Goal: Transaction & Acquisition: Purchase product/service

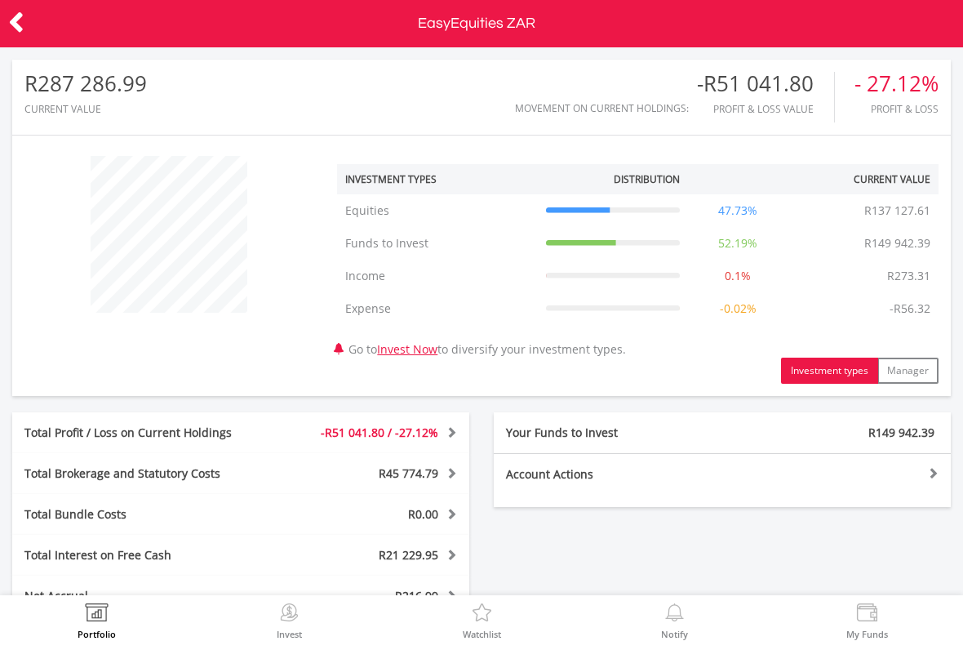
scroll to position [157, 313]
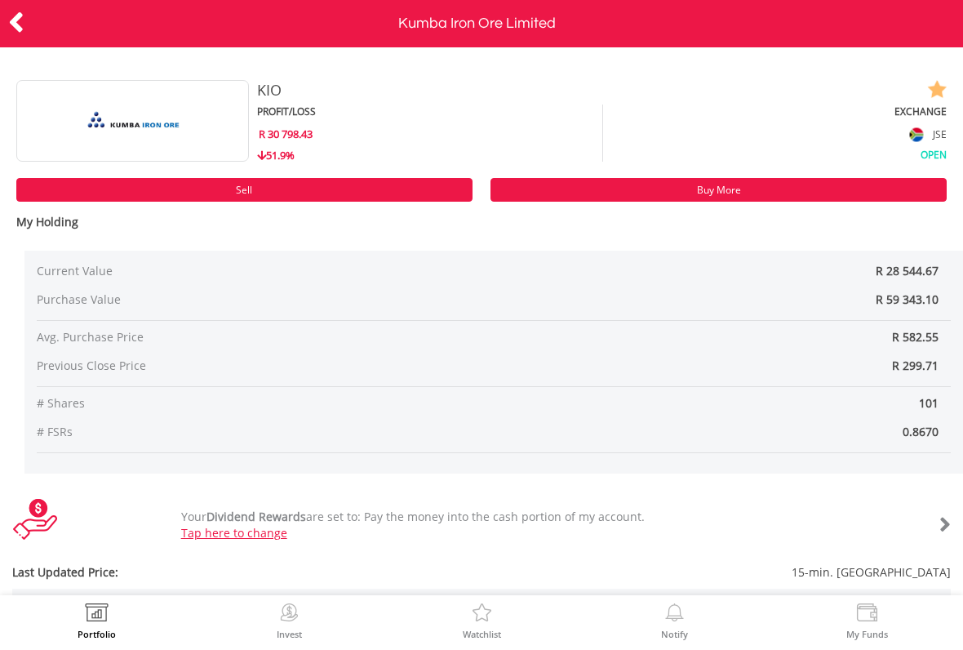
click at [617, 193] on link "Buy More" at bounding box center [718, 190] width 456 height 24
click at [20, 23] on icon at bounding box center [16, 23] width 16 height 32
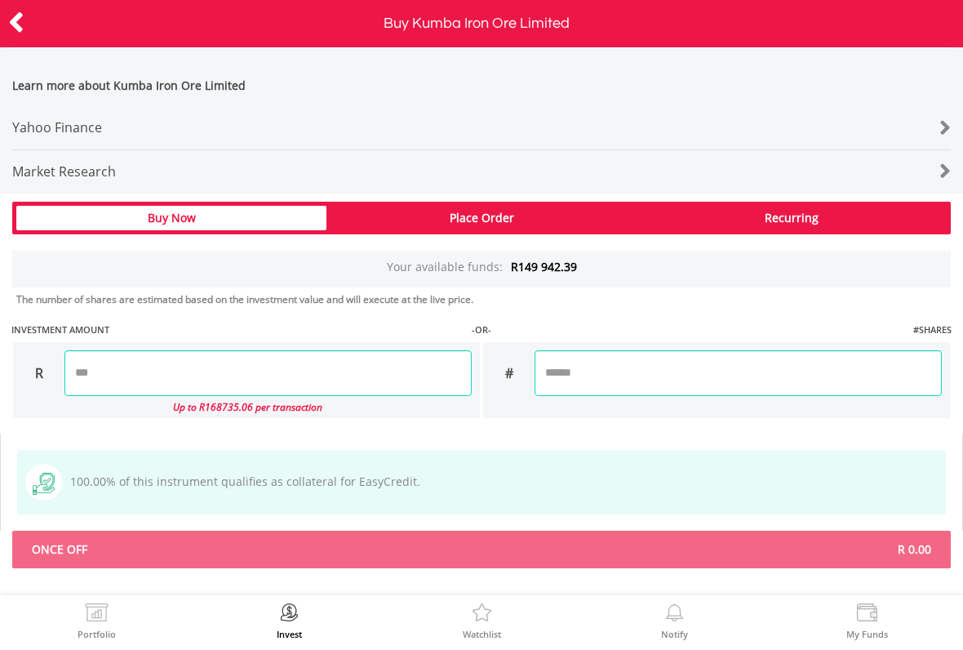
scroll to position [1044, 0]
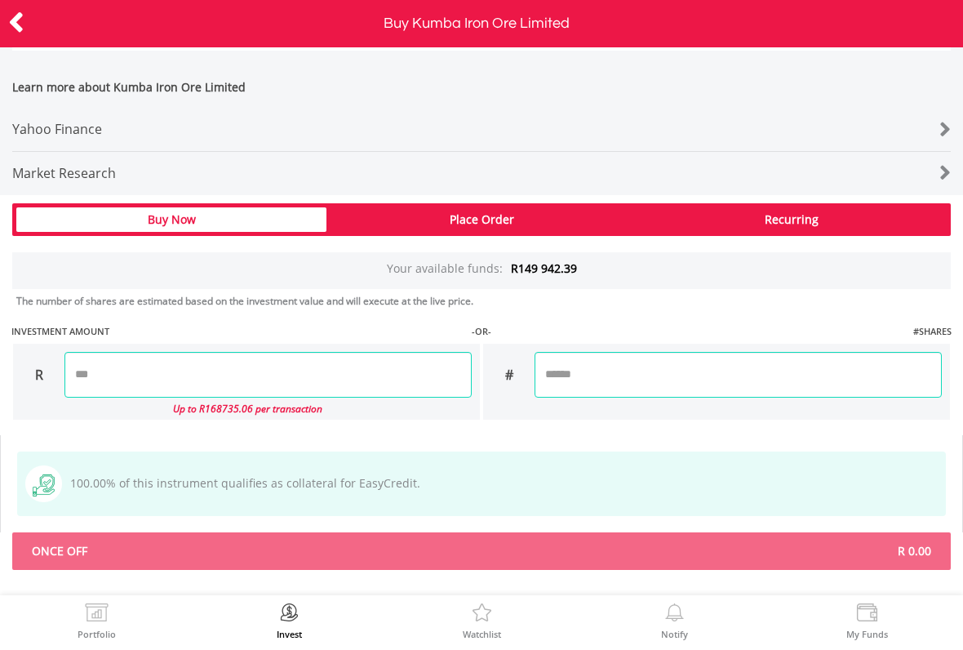
click at [117, 373] on input "number" at bounding box center [267, 375] width 407 height 46
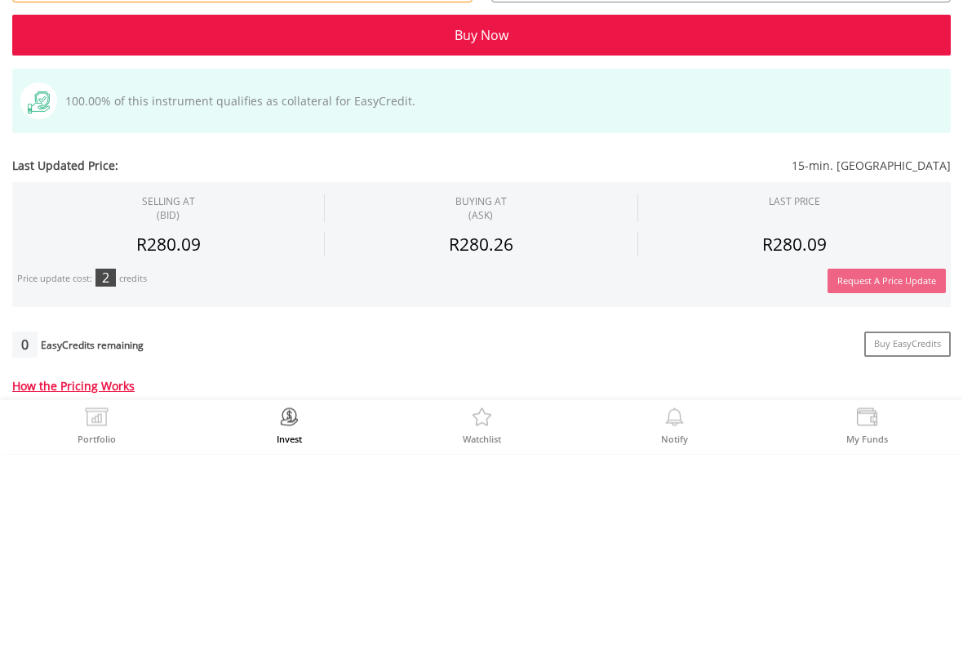
scroll to position [0, 0]
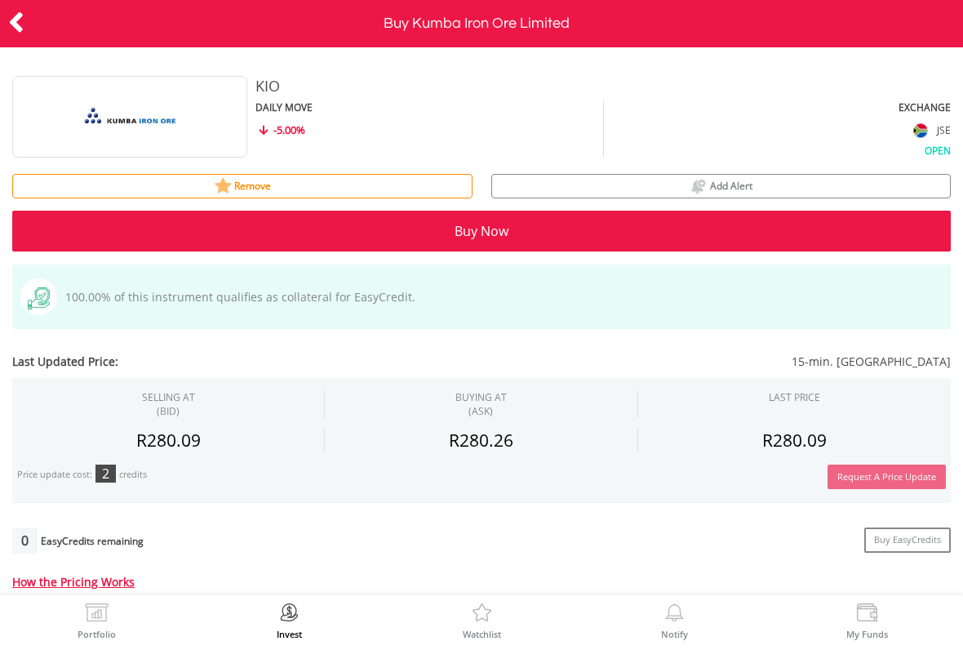
click at [23, 21] on body "Portfolio Invest Watchlist Notify My Funds Buy Kumba Iron Ore Limited ﻿ Kumba I…" at bounding box center [481, 325] width 963 height 650
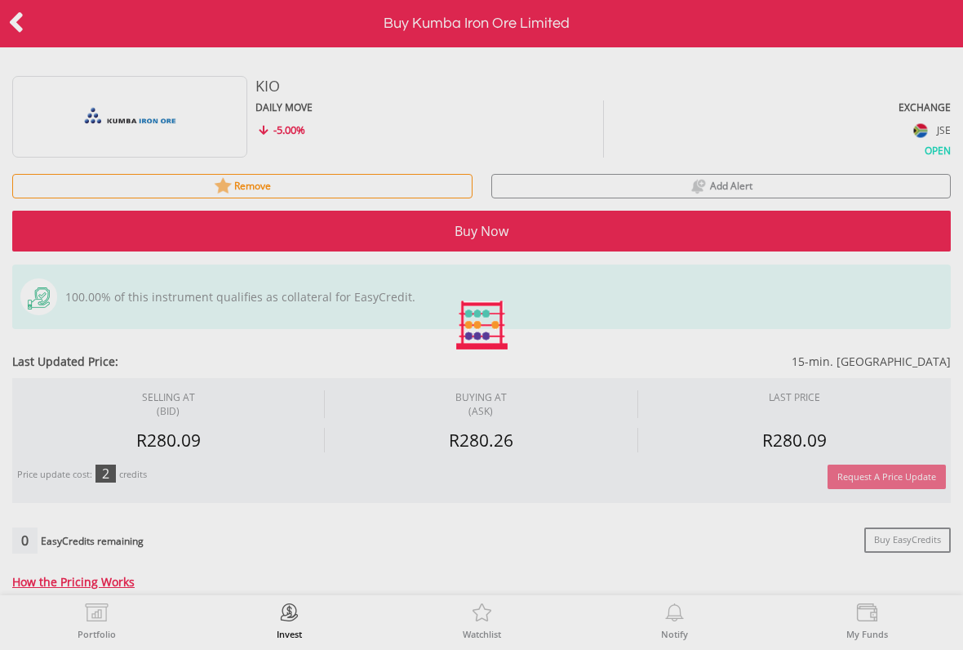
type input "*******"
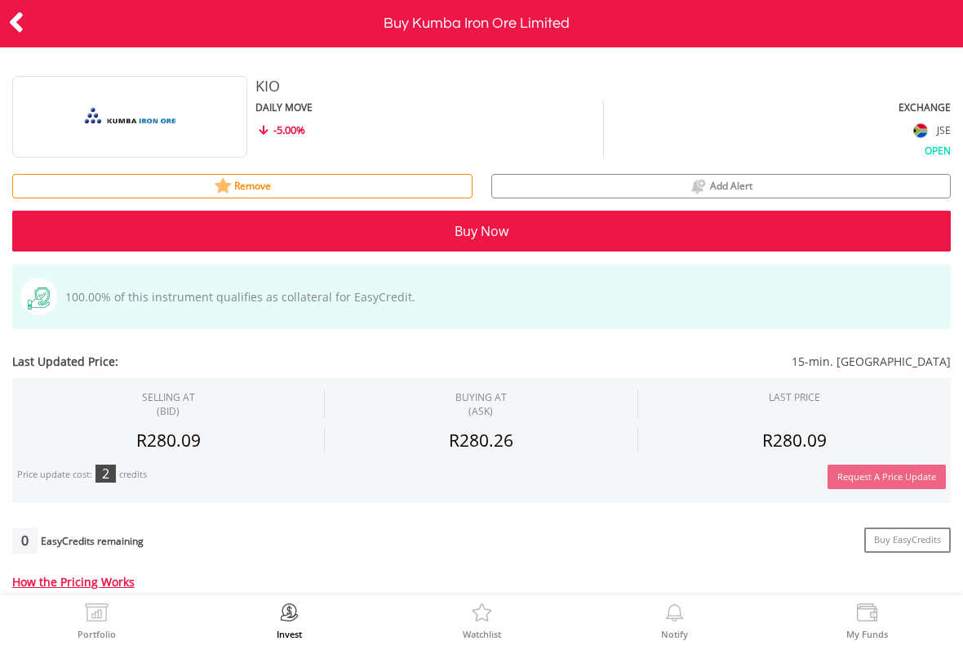
click at [21, 14] on icon at bounding box center [16, 23] width 16 height 32
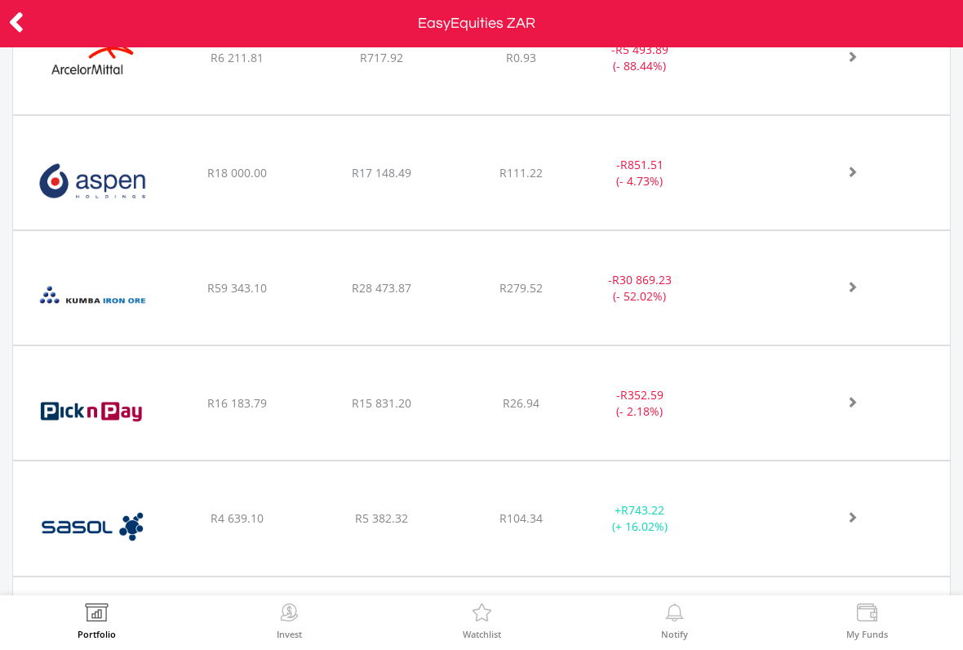
scroll to position [775, 0]
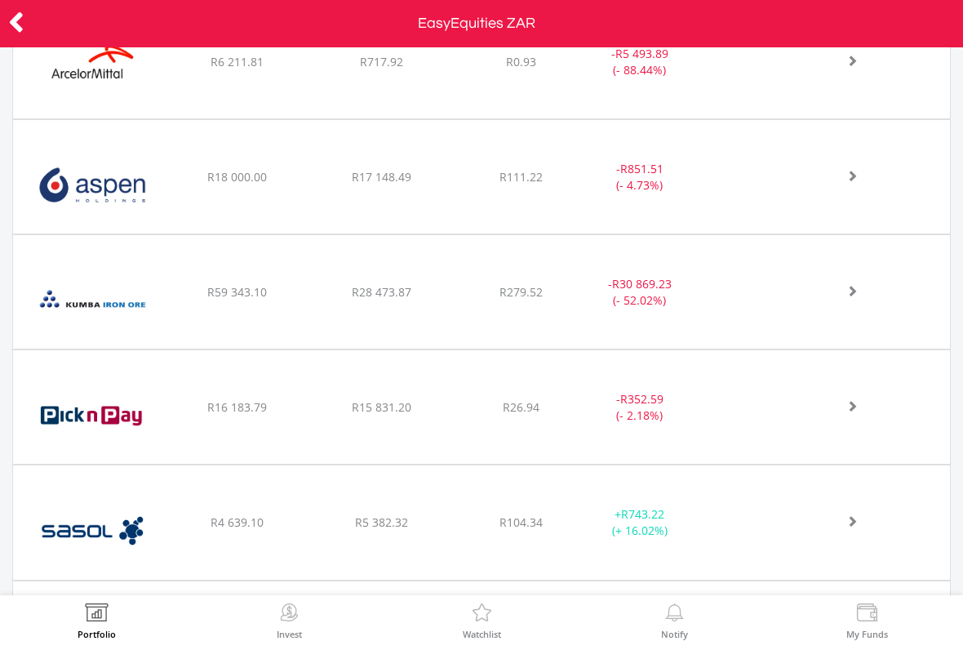
click at [506, 69] on span "R279.52" at bounding box center [521, 62] width 30 height 16
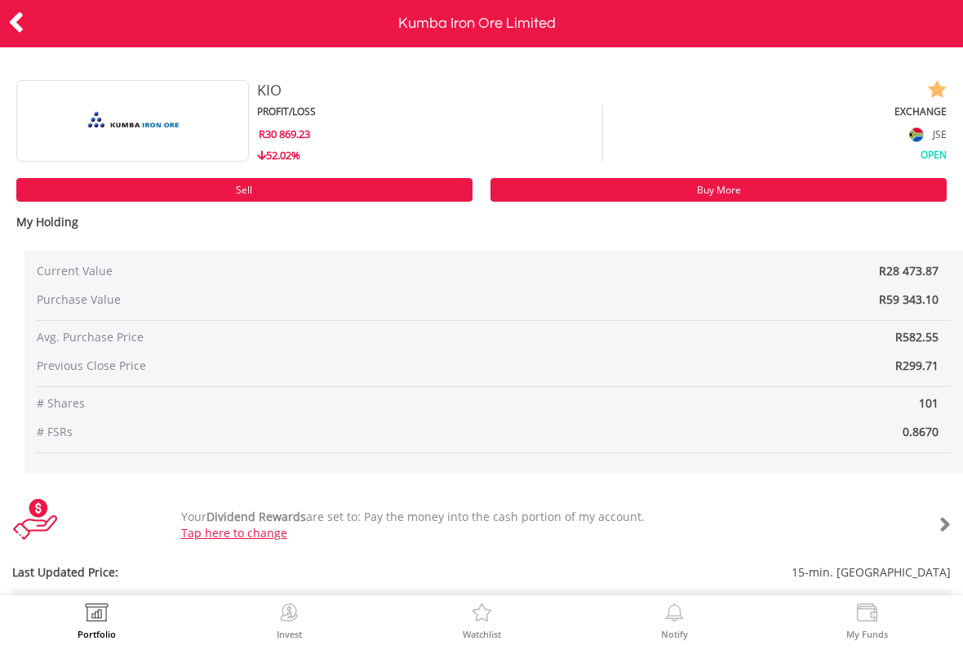
click at [658, 188] on link "Buy More" at bounding box center [718, 190] width 456 height 24
click at [14, 22] on icon at bounding box center [16, 23] width 16 height 32
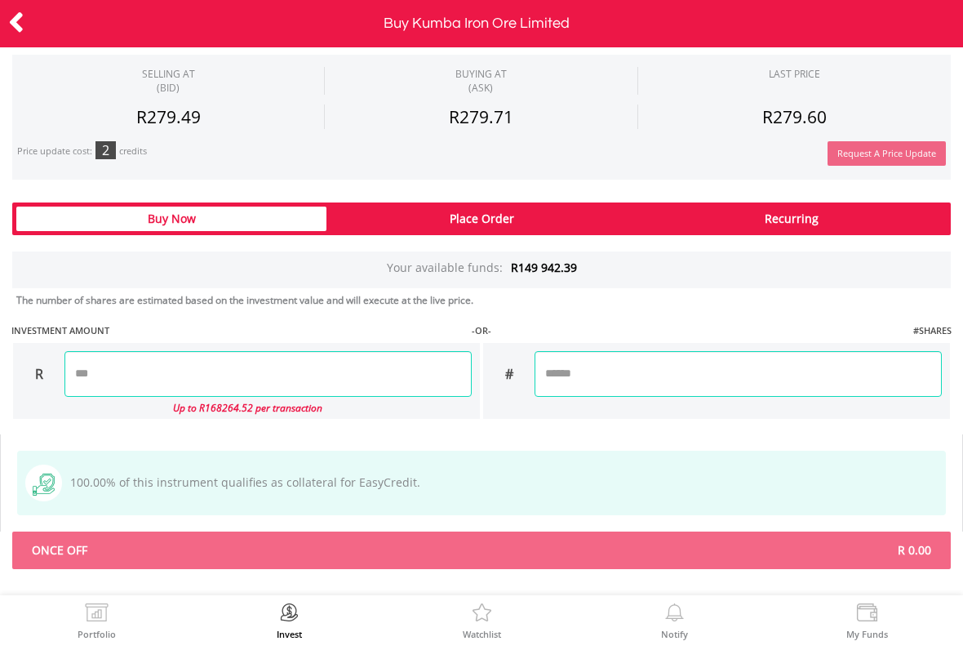
scroll to position [1044, 0]
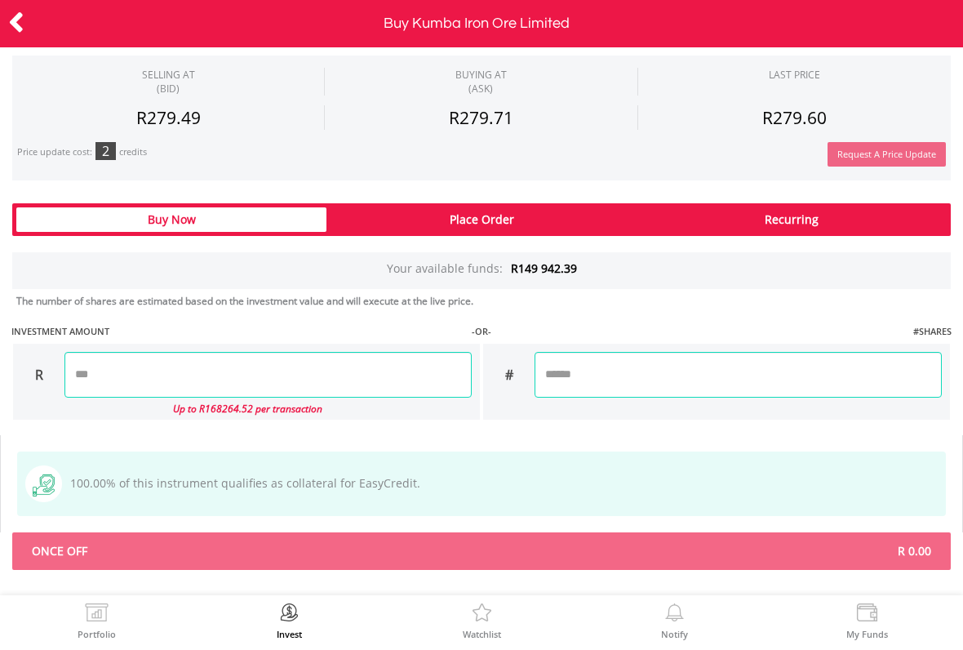
click at [111, 369] on input "number" at bounding box center [267, 375] width 407 height 46
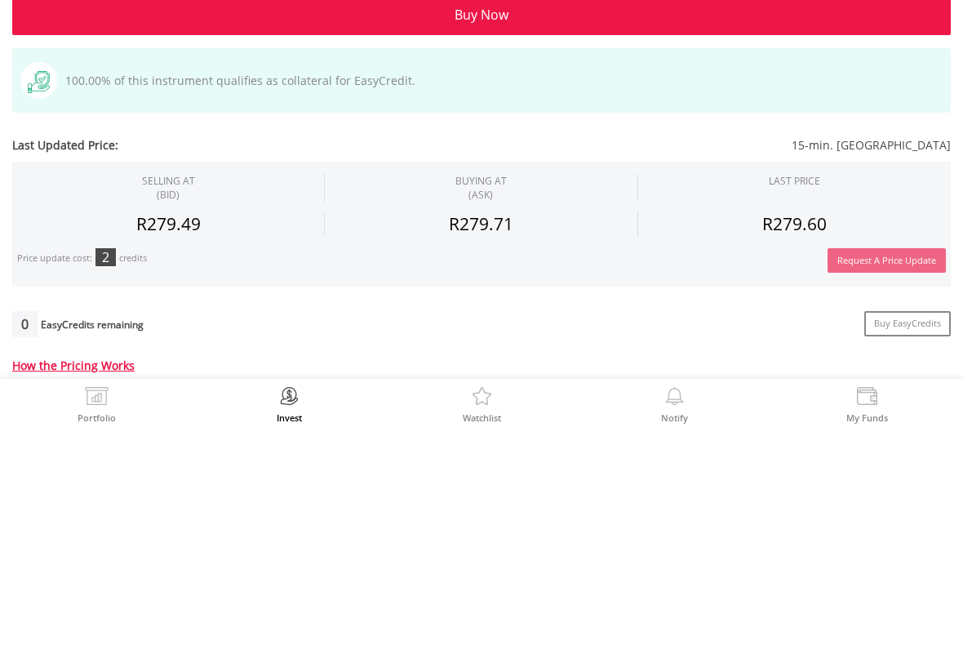
scroll to position [0, 0]
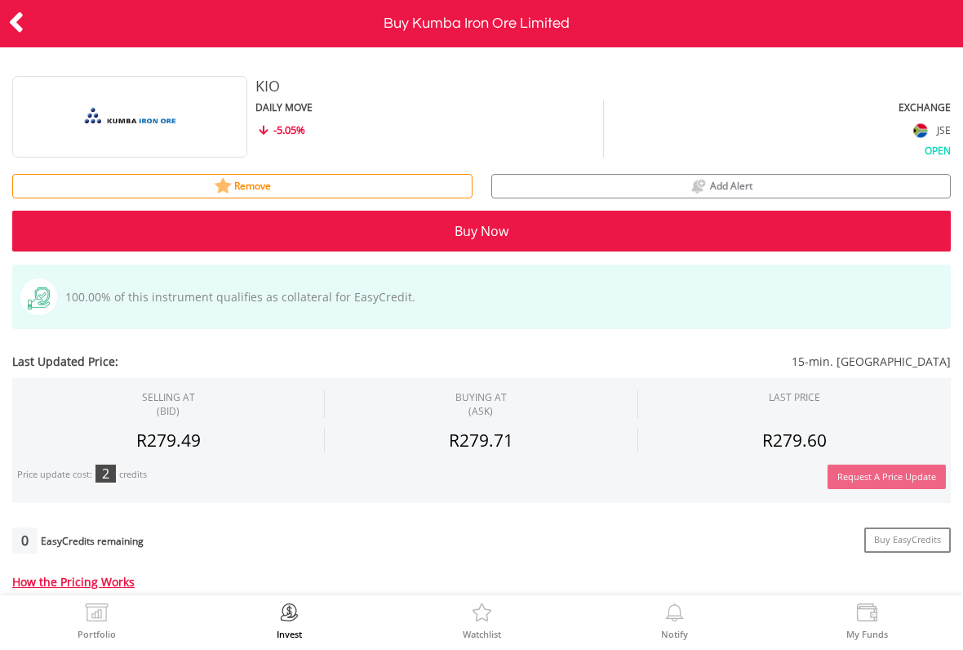
click at [23, 20] on body "Portfolio Invest Watchlist Notify My Funds Buy Kumba Iron Ore Limited ﻿ Kumba I…" at bounding box center [481, 325] width 963 height 650
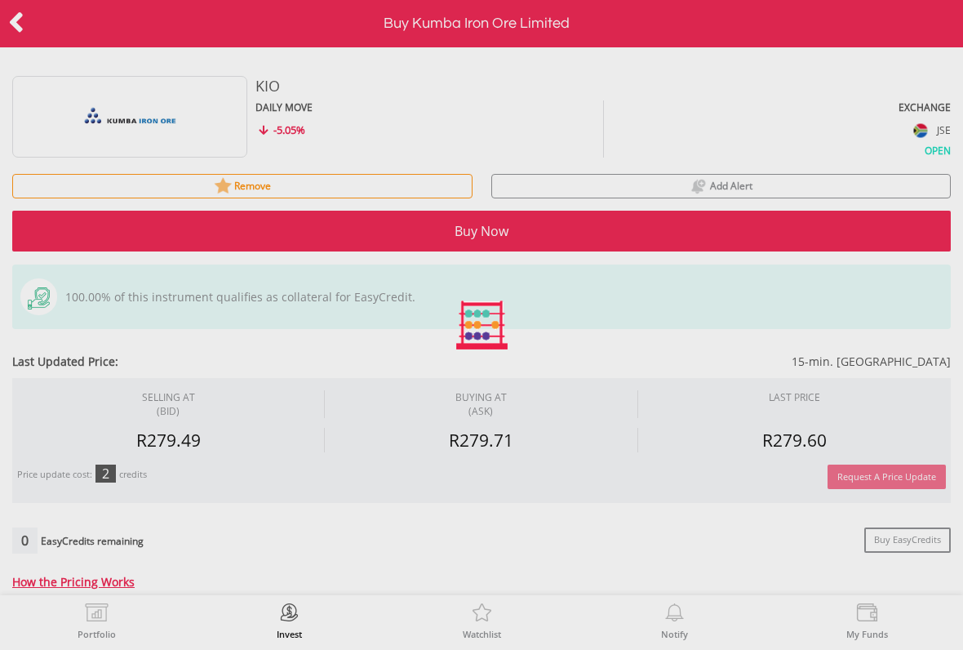
type input "*******"
type input "******"
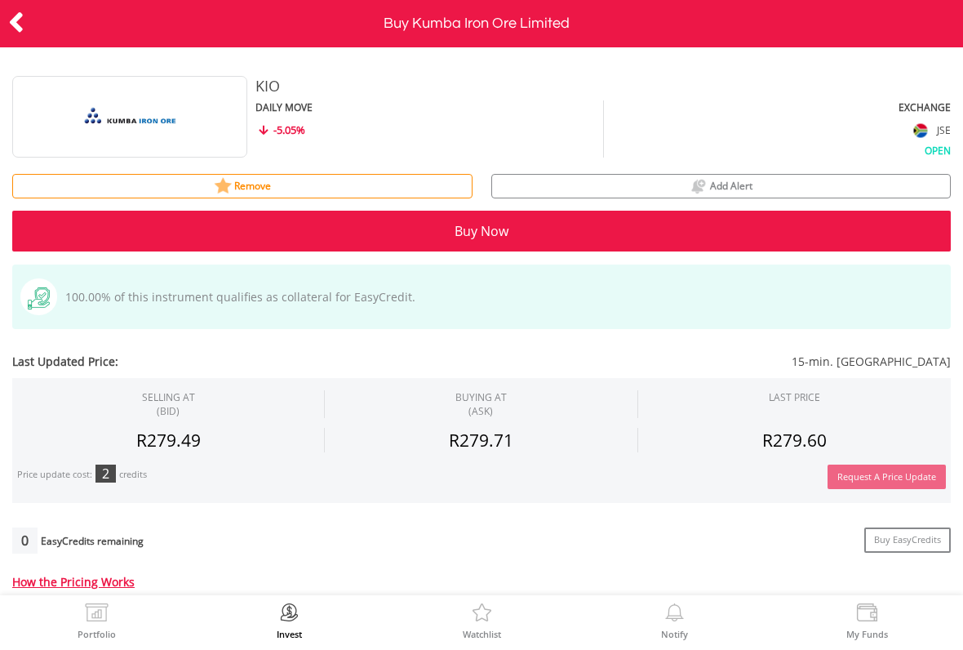
click at [23, 34] on icon at bounding box center [16, 23] width 16 height 32
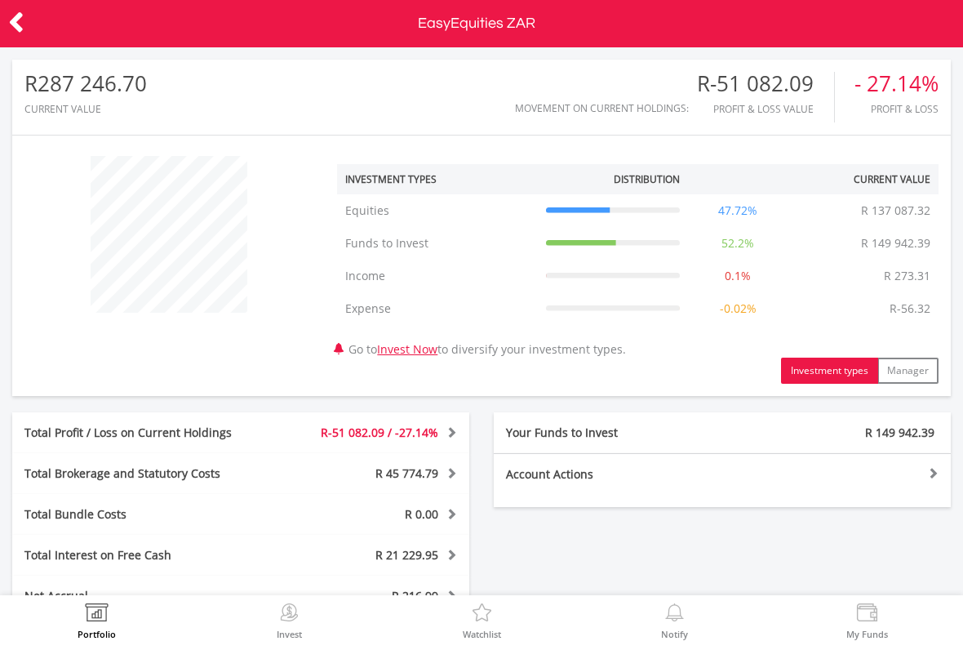
scroll to position [157, 313]
click at [85, 615] on img at bounding box center [96, 614] width 25 height 23
